Goal: Task Accomplishment & Management: Manage account settings

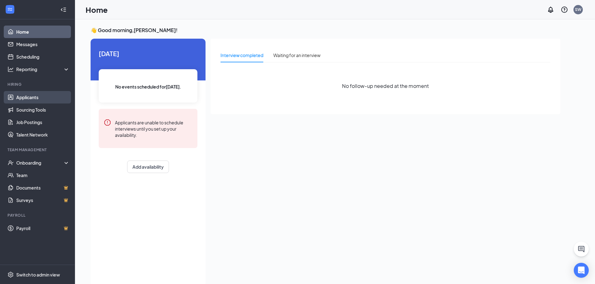
click at [43, 98] on link "Applicants" at bounding box center [42, 97] width 53 height 12
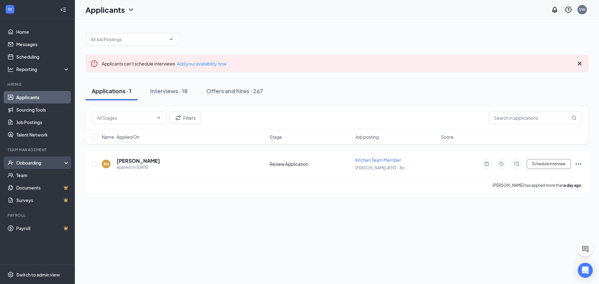
click at [42, 167] on div "Onboarding" at bounding box center [37, 163] width 75 height 12
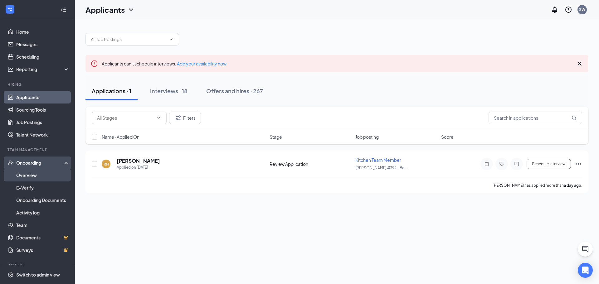
click at [38, 174] on link "Overview" at bounding box center [42, 175] width 53 height 12
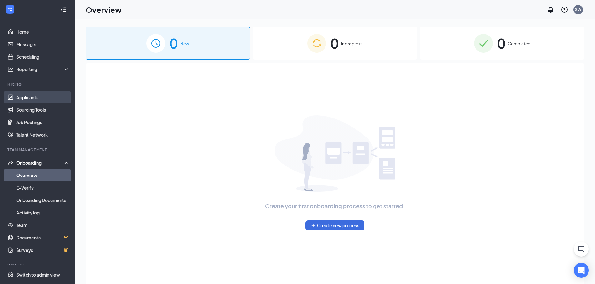
click at [44, 93] on link "Applicants" at bounding box center [42, 97] width 53 height 12
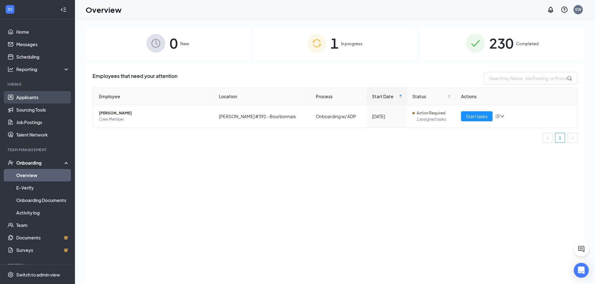
click at [27, 93] on link "Applicants" at bounding box center [42, 97] width 53 height 12
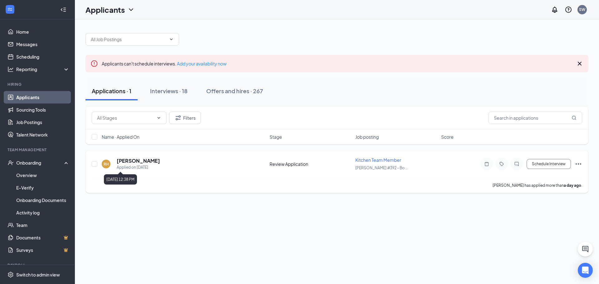
click at [138, 164] on div "Applied on [DATE]" at bounding box center [138, 167] width 43 height 6
click at [138, 159] on h5 "[PERSON_NAME]" at bounding box center [138, 161] width 43 height 7
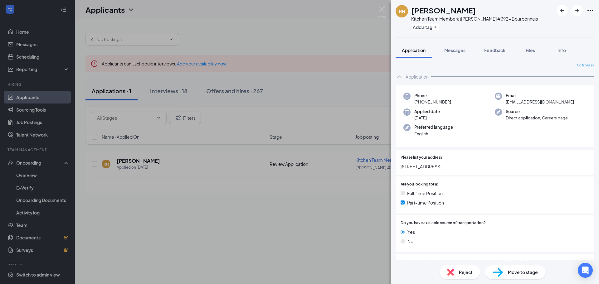
click at [522, 274] on span "Move to stage" at bounding box center [523, 272] width 30 height 7
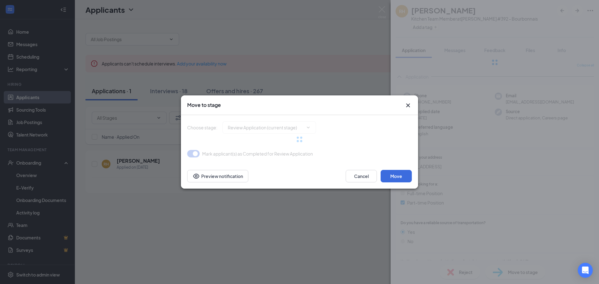
type input "Onsite Interview (next stage)"
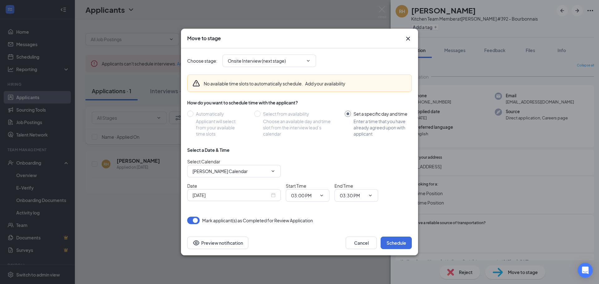
click at [410, 41] on icon "Cross" at bounding box center [408, 38] width 7 height 7
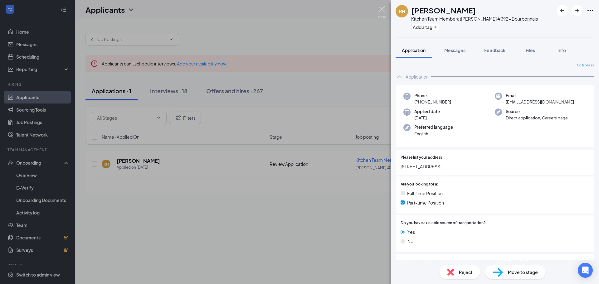
click at [381, 7] on img at bounding box center [382, 12] width 8 height 12
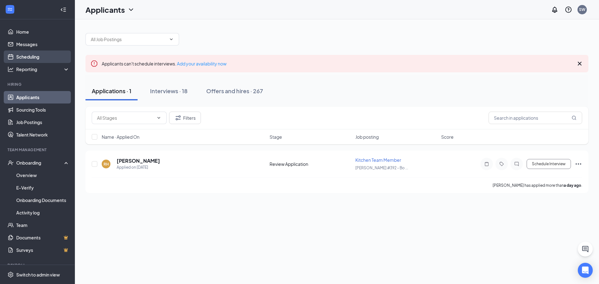
click at [32, 55] on link "Scheduling" at bounding box center [42, 57] width 53 height 12
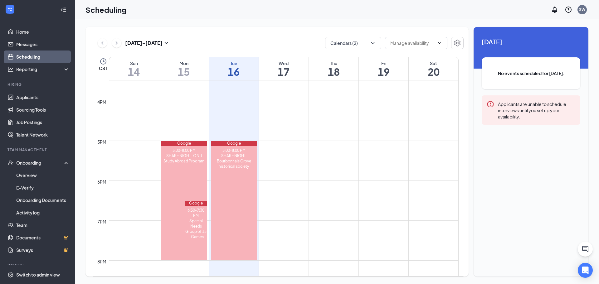
scroll to position [557, 0]
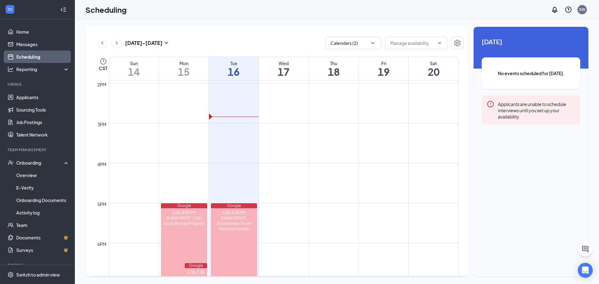
click at [373, 50] on div "[DATE] - [DATE] Calendars (2) CST Sun 14 Mon 15 Tue 16 Wed 17 Thu 18 Fri 19 Sat…" at bounding box center [277, 152] width 383 height 250
click at [373, 46] on icon "ChevronDown" at bounding box center [373, 43] width 6 height 6
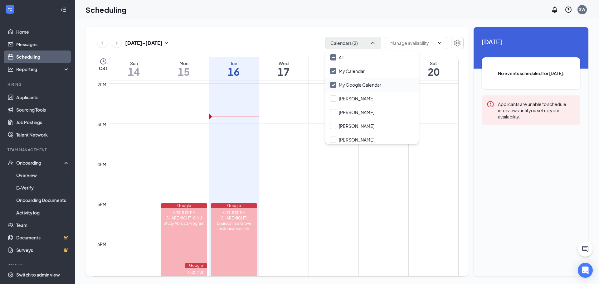
click at [334, 83] on input "My Google Calendar" at bounding box center [355, 85] width 51 height 6
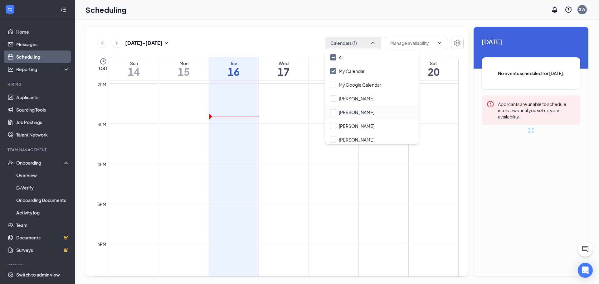
checkbox input "false"
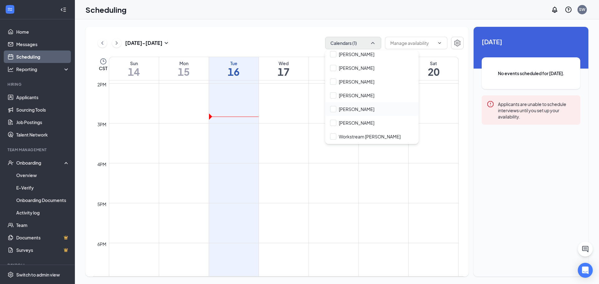
scroll to position [968, 0]
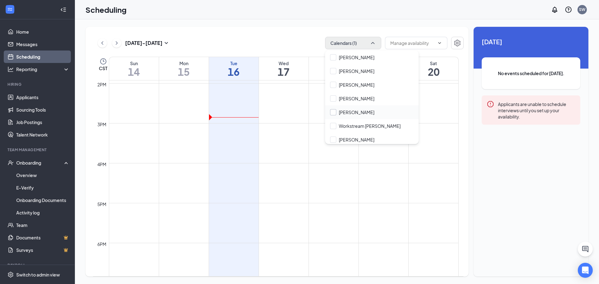
click at [330, 109] on input "[PERSON_NAME]" at bounding box center [352, 112] width 44 height 6
checkbox input "true"
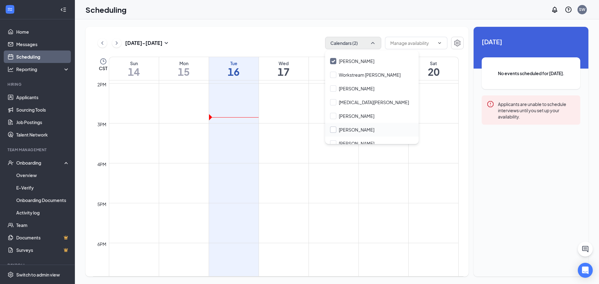
click at [333, 127] on input "[PERSON_NAME]" at bounding box center [352, 130] width 44 height 6
checkbox input "true"
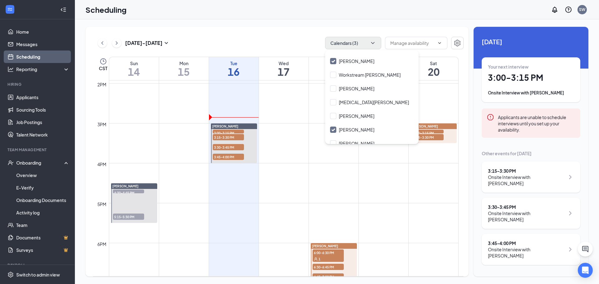
click at [296, 27] on div "[DATE] - [DATE] Calendars (3) CST Sun 14 Mon 15 Tue 16 Wed 17 Thu 18 Fri 19 Sat…" at bounding box center [277, 152] width 383 height 250
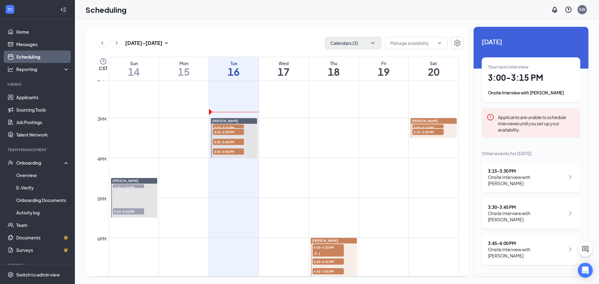
scroll to position [593, 0]
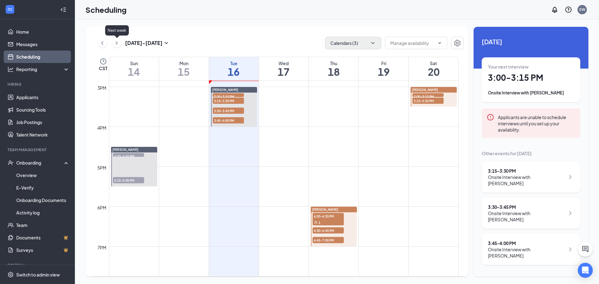
click at [115, 43] on icon "ChevronRight" at bounding box center [117, 42] width 6 height 7
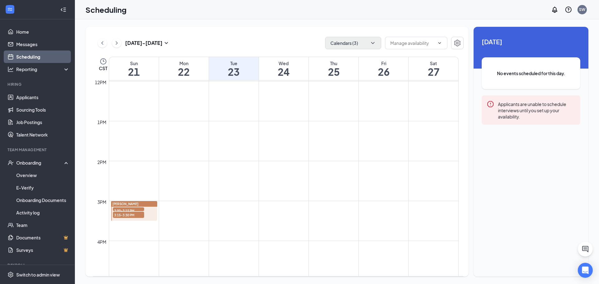
scroll to position [494, 0]
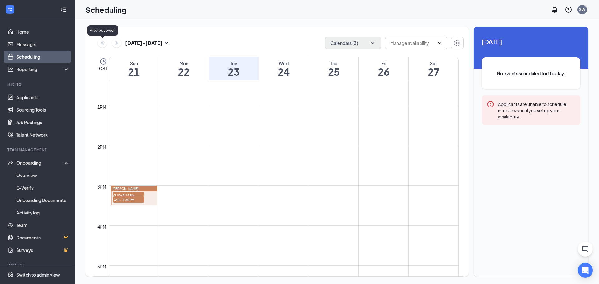
click at [100, 43] on icon "ChevronLeft" at bounding box center [102, 42] width 6 height 7
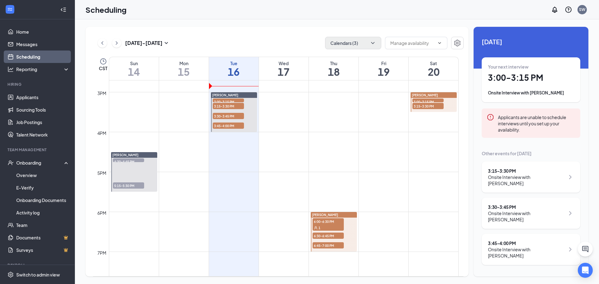
scroll to position [525, 0]
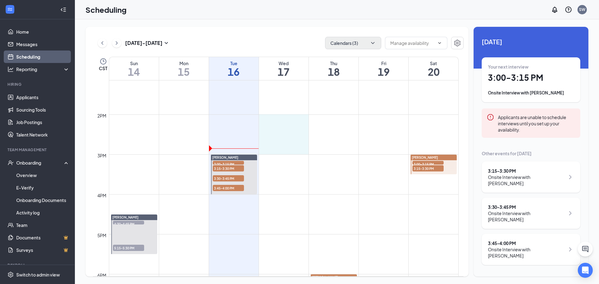
drag, startPoint x: 289, startPoint y: 115, endPoint x: 292, endPoint y: 145, distance: 29.8
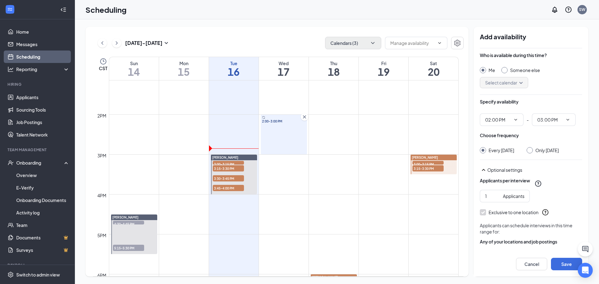
type input "02:00 PM"
type input "03:00 PM"
click at [533, 149] on div at bounding box center [530, 150] width 6 height 6
click at [531, 150] on input "Only [DATE]" at bounding box center [529, 149] width 4 height 4
radio input "true"
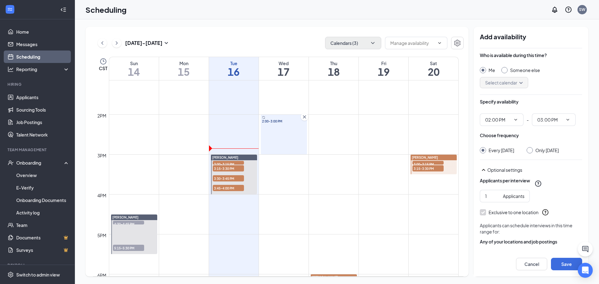
radio input "false"
click at [565, 264] on button "Save" at bounding box center [566, 264] width 31 height 12
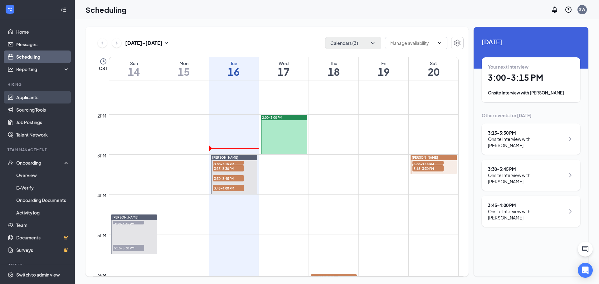
click at [38, 93] on link "Applicants" at bounding box center [42, 97] width 53 height 12
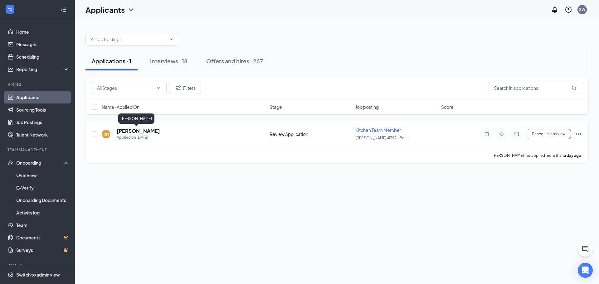
click at [132, 132] on h5 "[PERSON_NAME]" at bounding box center [138, 131] width 43 height 7
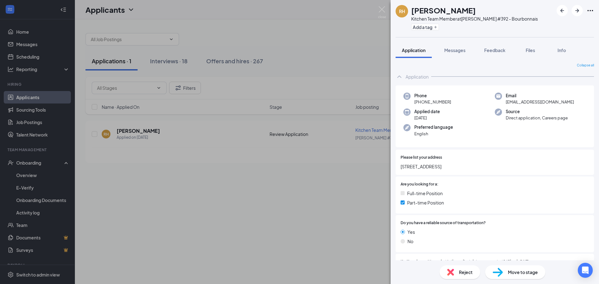
click at [527, 275] on span "Move to stage" at bounding box center [523, 272] width 30 height 7
type input "Onsite Interview (next stage)"
type input "[PERSON_NAME] Calendar"
type input "[DATE]"
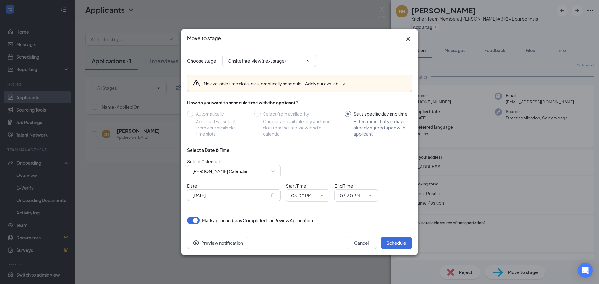
click at [405, 35] on icon "Cross" at bounding box center [408, 38] width 7 height 7
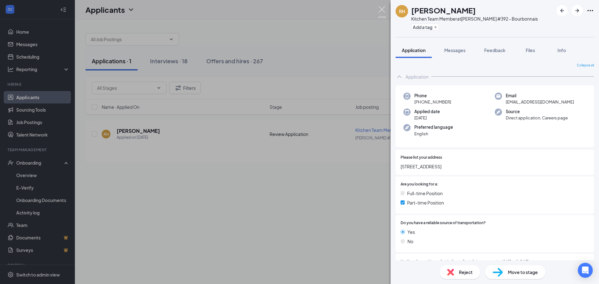
click at [385, 12] on img at bounding box center [382, 12] width 8 height 12
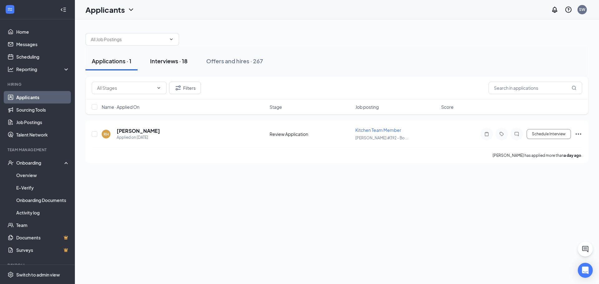
click at [169, 66] on button "Interviews · 18" at bounding box center [169, 61] width 50 height 19
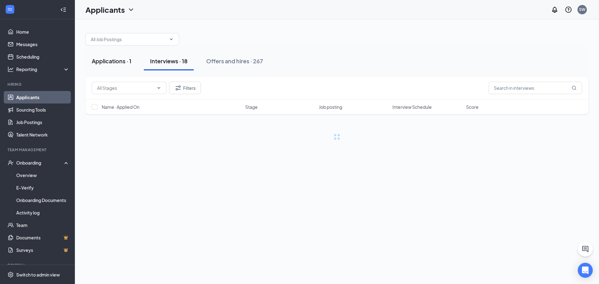
click at [105, 68] on button "Applications · 1" at bounding box center [112, 61] width 52 height 19
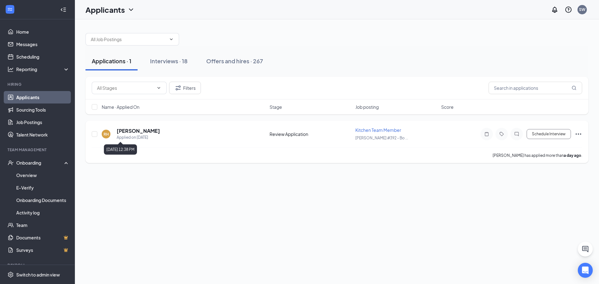
click at [138, 132] on h5 "[PERSON_NAME]" at bounding box center [138, 131] width 43 height 7
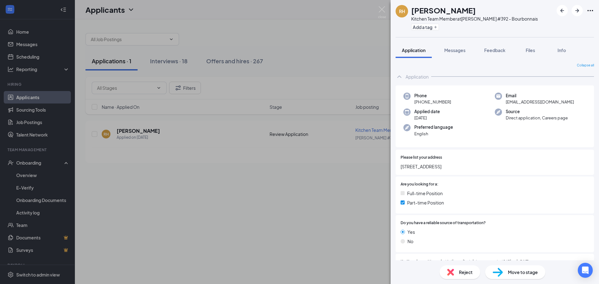
click at [520, 269] on span "Move to stage" at bounding box center [523, 272] width 30 height 7
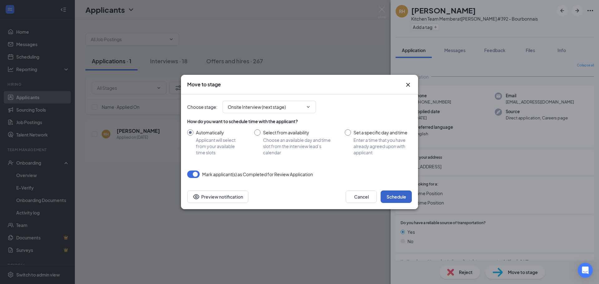
click at [401, 198] on button "Schedule" at bounding box center [396, 197] width 31 height 12
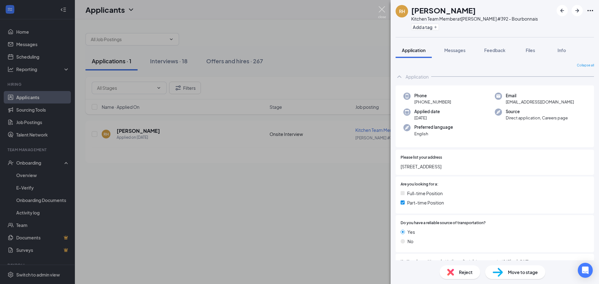
click at [381, 11] on img at bounding box center [382, 12] width 8 height 12
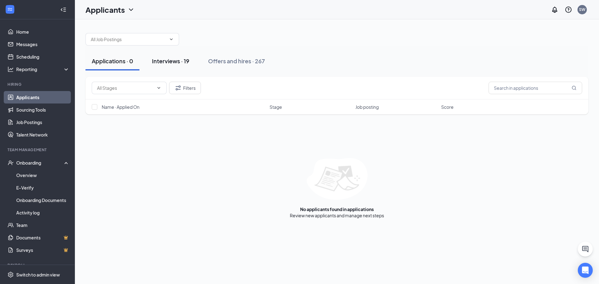
click at [184, 61] on div "Interviews · 19" at bounding box center [170, 61] width 37 height 8
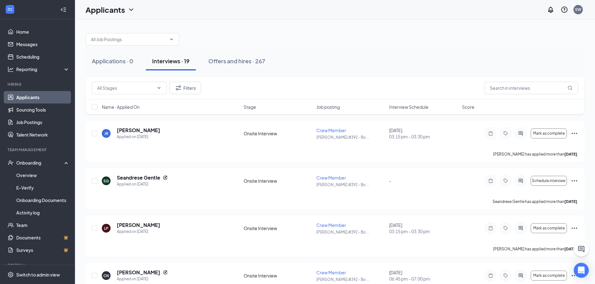
click at [413, 104] on span "Interview Schedule" at bounding box center [408, 107] width 39 height 6
click at [423, 105] on span "Interview Schedule" at bounding box center [408, 107] width 39 height 6
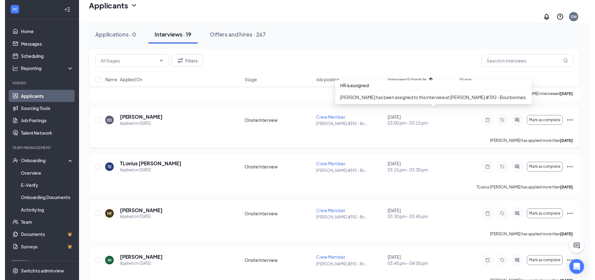
scroll to position [125, 0]
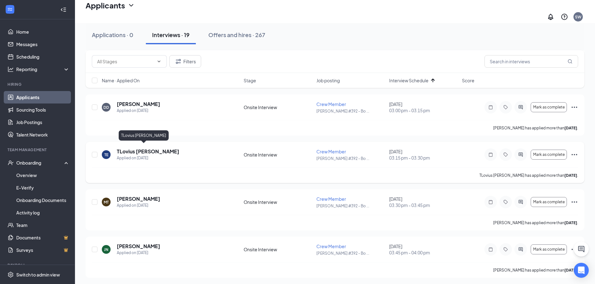
click at [136, 148] on h5 "TLovius [PERSON_NAME]" at bounding box center [148, 151] width 62 height 7
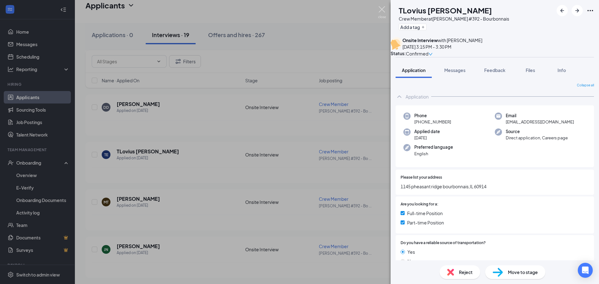
click at [384, 13] on img at bounding box center [382, 12] width 8 height 12
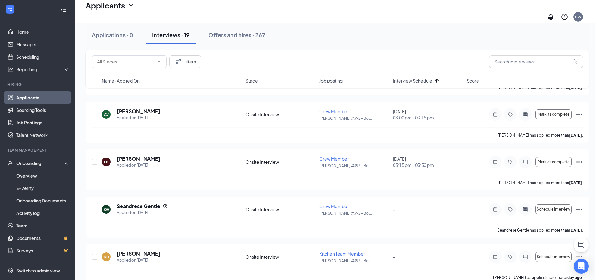
scroll to position [744, 0]
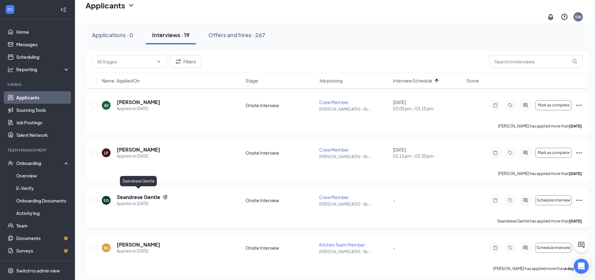
click at [148, 194] on h5 "Seandrese Gentle" at bounding box center [138, 197] width 43 height 7
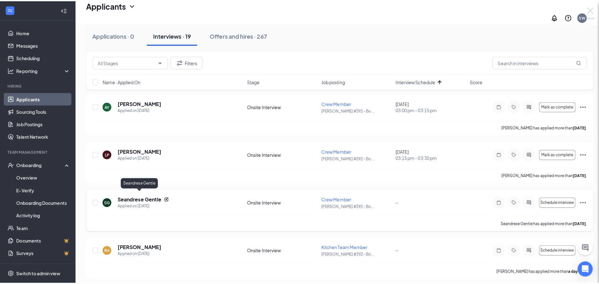
scroll to position [739, 0]
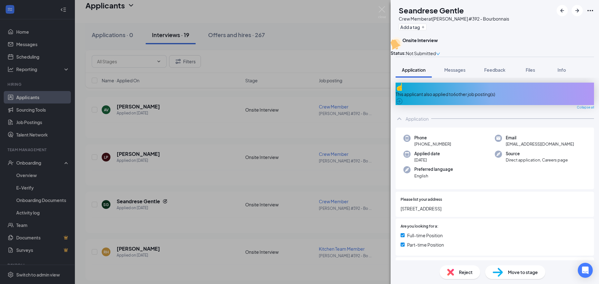
click at [482, 98] on div "This applicant also applied to 6 other job posting(s)" at bounding box center [495, 94] width 199 height 7
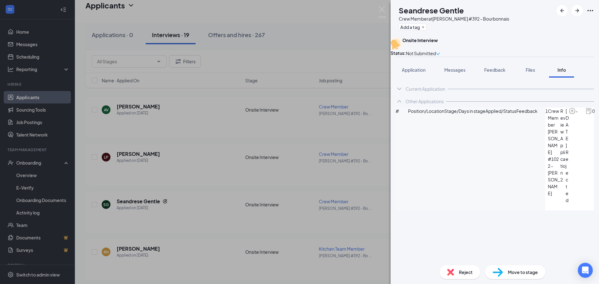
scroll to position [23, 0]
click at [381, 8] on img at bounding box center [382, 12] width 8 height 12
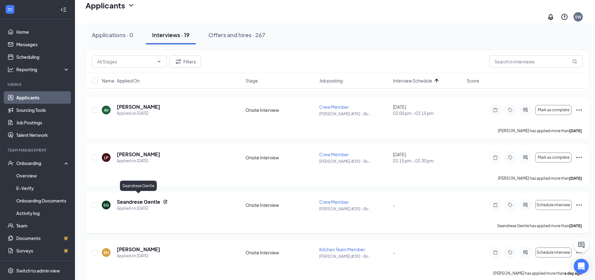
click at [134, 198] on h5 "Seandrese Gentle" at bounding box center [138, 201] width 43 height 7
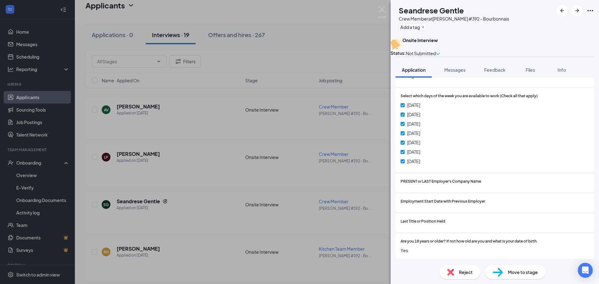
scroll to position [306, 0]
click at [462, 270] on span "Reject" at bounding box center [466, 272] width 14 height 7
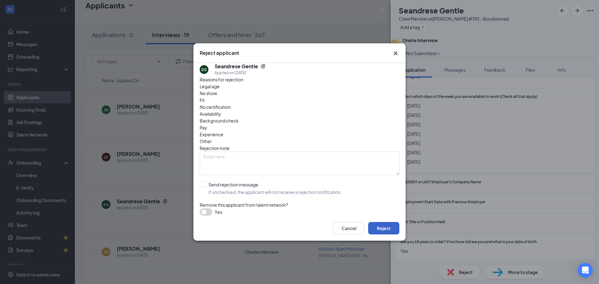
click at [385, 231] on button "Reject" at bounding box center [383, 228] width 31 height 12
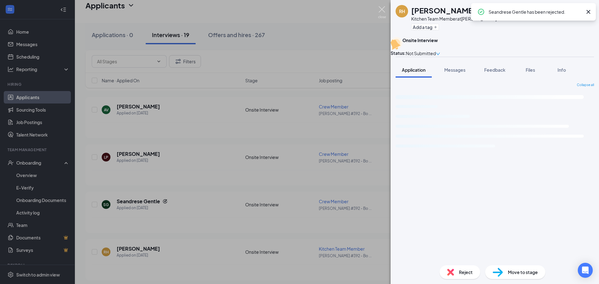
click at [380, 8] on img at bounding box center [382, 12] width 8 height 12
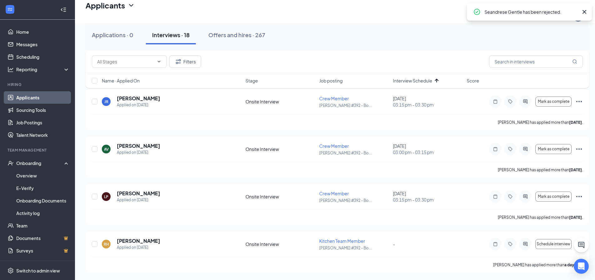
scroll to position [696, 0]
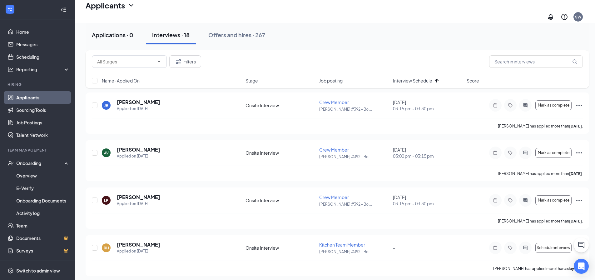
click at [129, 41] on button "Applications · 0" at bounding box center [113, 35] width 54 height 19
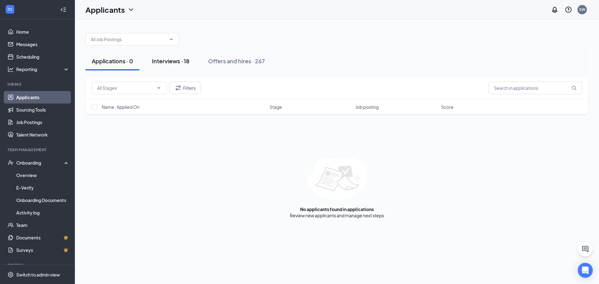
click at [173, 60] on div "Interviews · 18" at bounding box center [170, 61] width 37 height 8
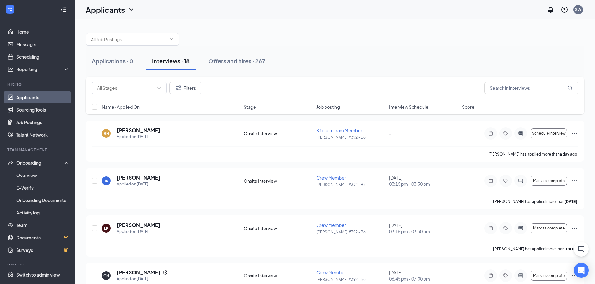
click at [399, 107] on span "Interview Schedule" at bounding box center [408, 107] width 39 height 6
click at [414, 108] on span "Interview Schedule" at bounding box center [408, 107] width 39 height 6
click at [572, 132] on icon "Ellipses" at bounding box center [573, 133] width 7 height 7
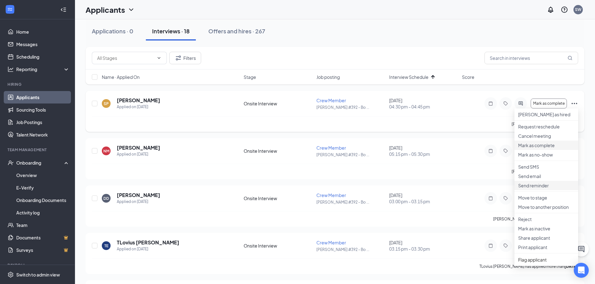
scroll to position [62, 0]
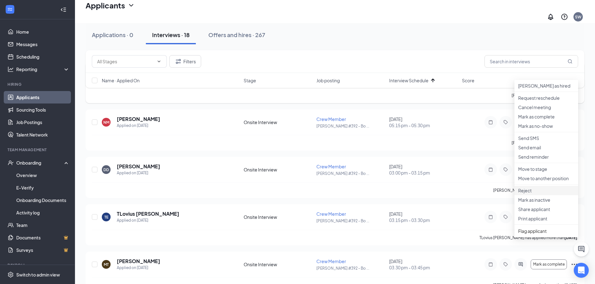
click at [529, 194] on p "Reject" at bounding box center [546, 191] width 56 height 6
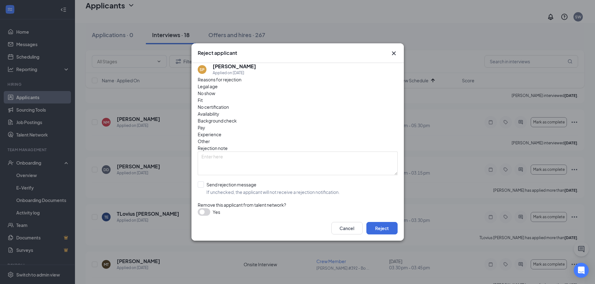
click at [219, 110] on span "Availability" at bounding box center [209, 113] width 22 height 7
click at [203, 104] on span "Fit" at bounding box center [200, 100] width 5 height 7
click at [232, 167] on div "Reasons for rejection Legal age No show Fit No certification Availability Backg…" at bounding box center [298, 146] width 200 height 140
click at [234, 182] on input "Send rejection message If unchecked, the applicant will not receive a rejection…" at bounding box center [269, 189] width 142 height 14
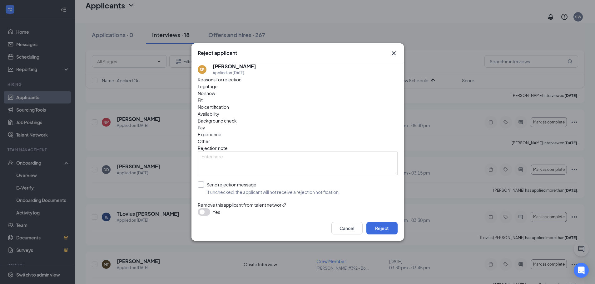
checkbox input "true"
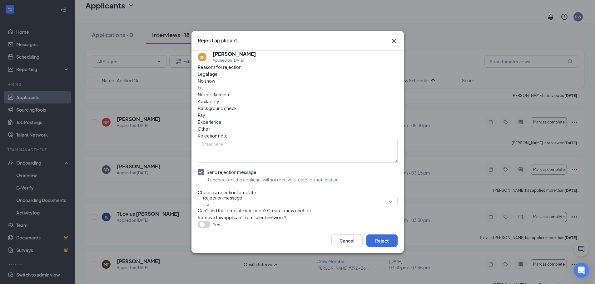
click at [219, 98] on span "Availability" at bounding box center [209, 101] width 22 height 7
click at [203, 85] on span "Fit" at bounding box center [200, 87] width 5 height 7
click at [383, 245] on button "Reject" at bounding box center [381, 241] width 31 height 12
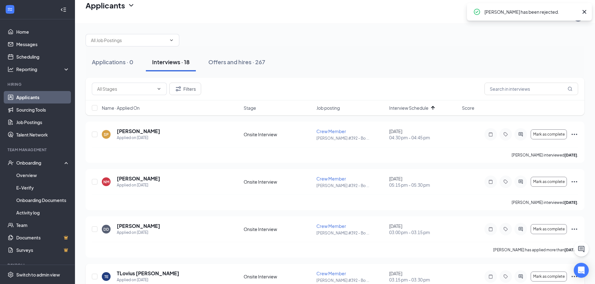
scroll to position [0, 0]
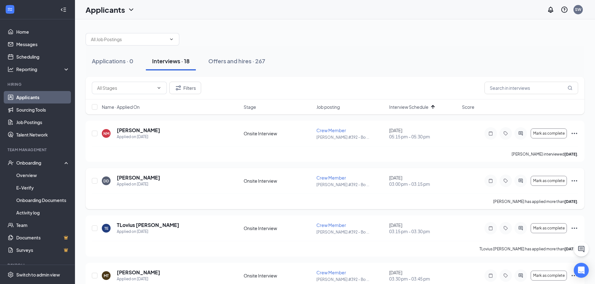
click at [572, 181] on icon "Ellipses" at bounding box center [573, 180] width 7 height 7
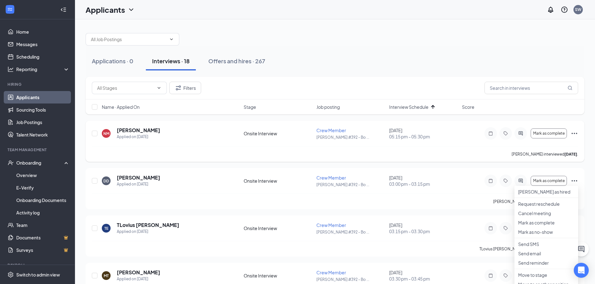
click at [574, 133] on icon "Ellipses" at bounding box center [573, 133] width 7 height 7
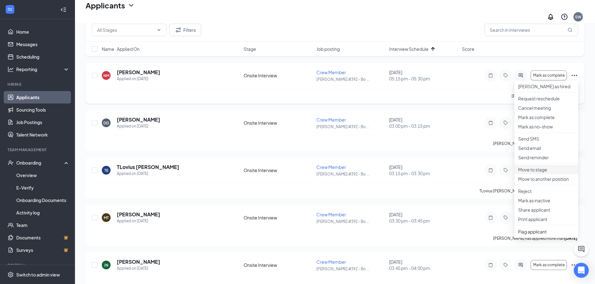
scroll to position [62, 0]
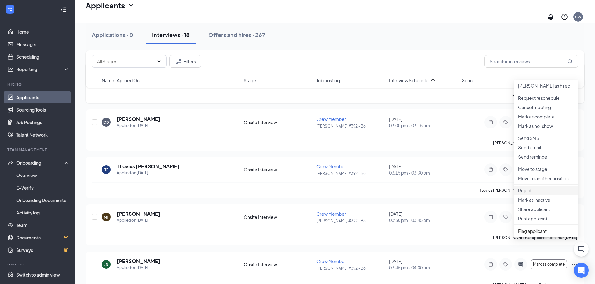
click at [532, 194] on p "Reject" at bounding box center [546, 191] width 56 height 6
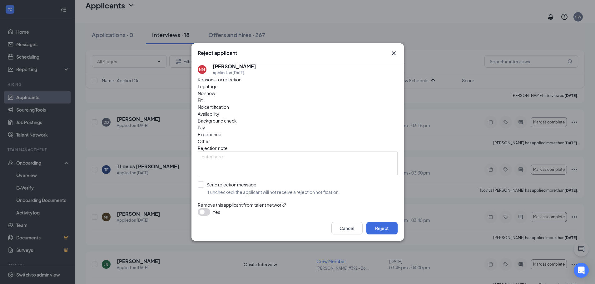
click at [219, 110] on span "Availability" at bounding box center [209, 113] width 22 height 7
click at [238, 182] on input "Send rejection message If unchecked, the applicant will not receive a rejection…" at bounding box center [269, 189] width 142 height 14
checkbox input "true"
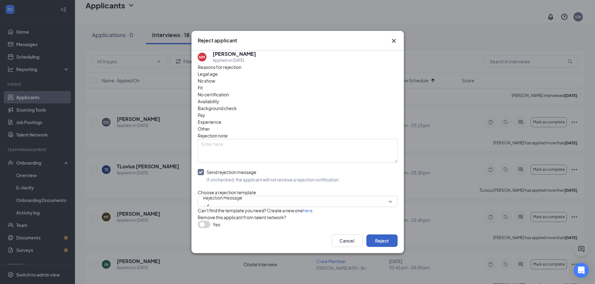
click at [376, 243] on button "Reject" at bounding box center [381, 241] width 31 height 12
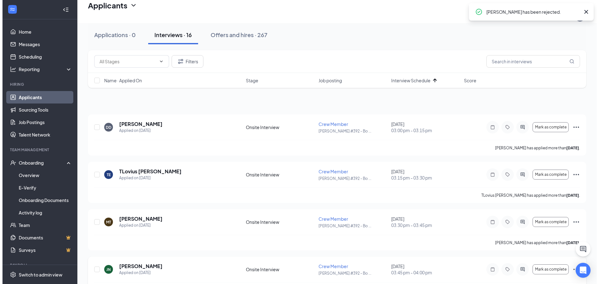
scroll to position [0, 0]
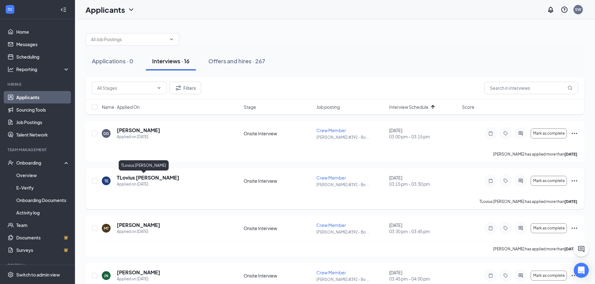
click at [147, 181] on h5 "TLovius [PERSON_NAME]" at bounding box center [148, 177] width 62 height 7
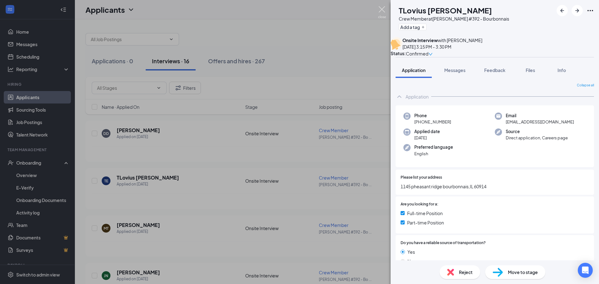
click at [381, 10] on img at bounding box center [382, 12] width 8 height 12
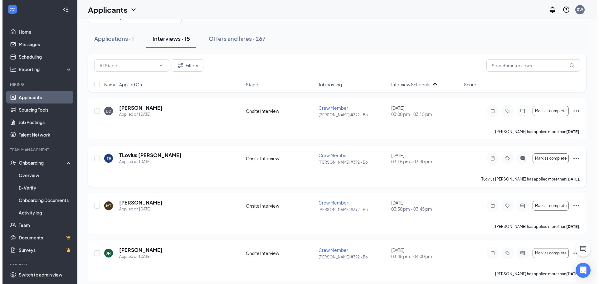
scroll to position [62, 0]
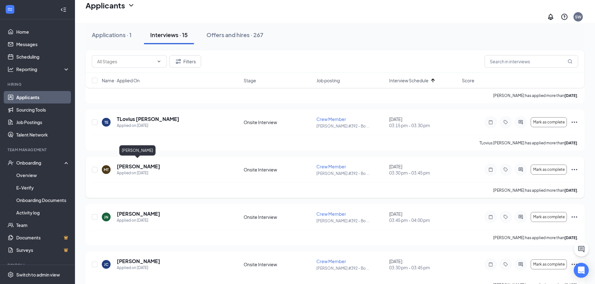
click at [135, 163] on h5 "[PERSON_NAME]" at bounding box center [138, 166] width 43 height 7
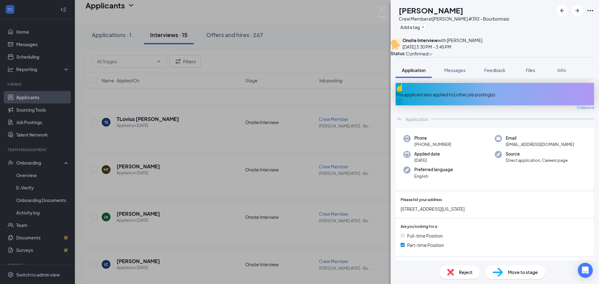
click at [426, 97] on div "This applicant also applied to 1 other job posting(s)" at bounding box center [495, 94] width 199 height 7
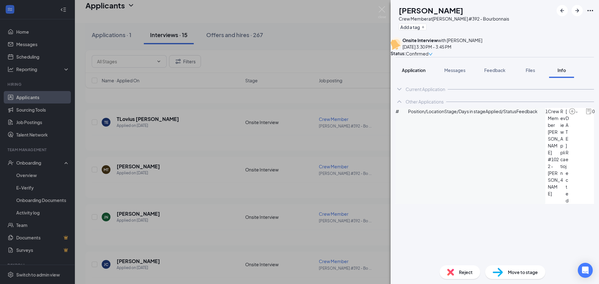
click at [414, 78] on button "Application" at bounding box center [414, 70] width 36 height 16
